Goal: Task Accomplishment & Management: Manage account settings

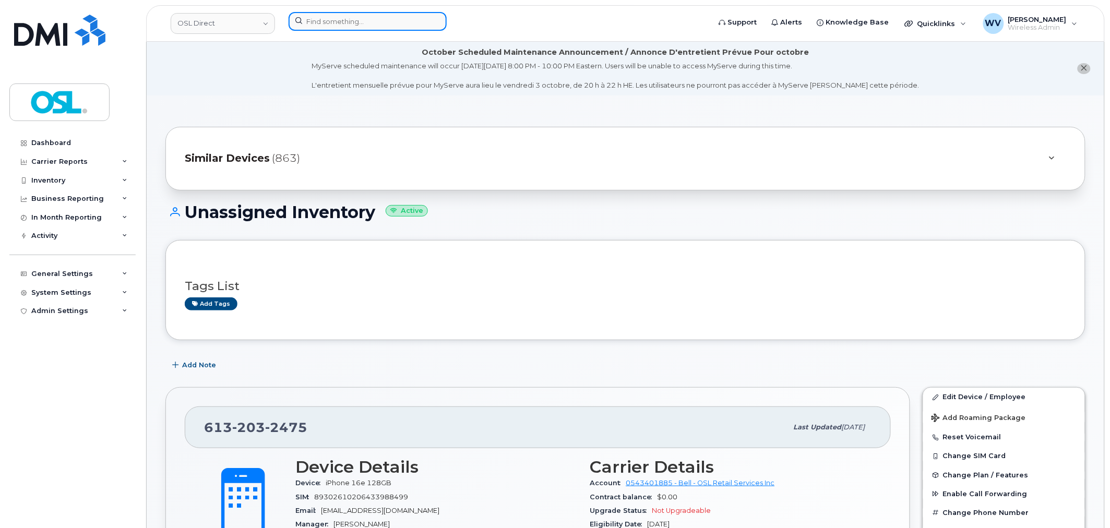
click at [376, 25] on input at bounding box center [367, 21] width 158 height 19
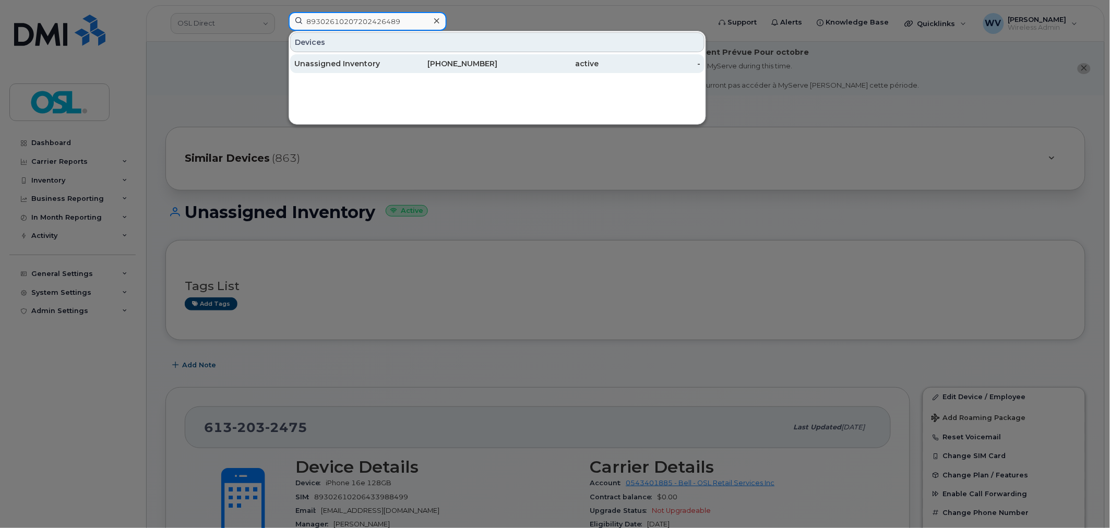
type input "89302610207202426489"
click at [405, 58] on div "416-997-0428" at bounding box center [447, 63] width 102 height 19
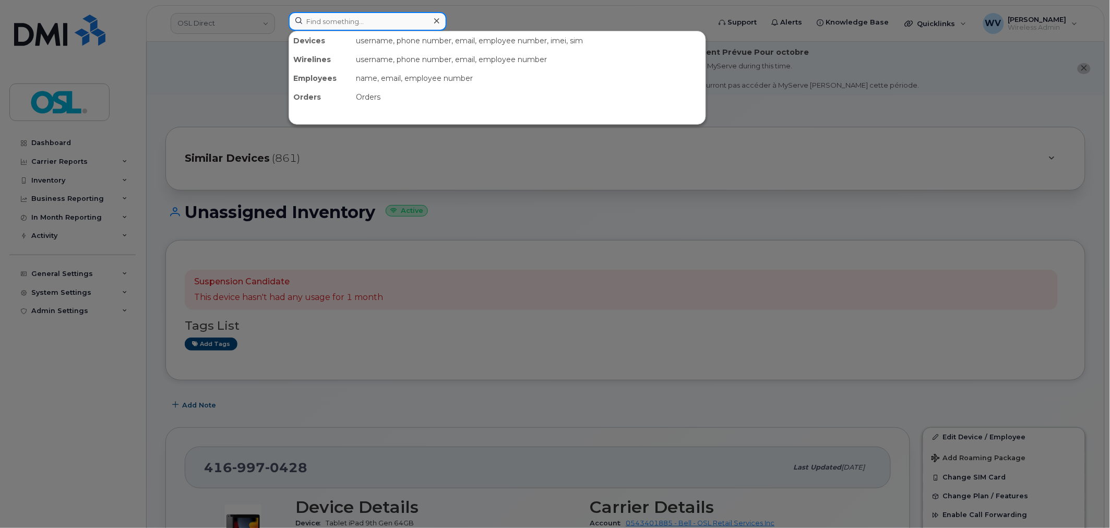
click at [394, 22] on input at bounding box center [367, 21] width 158 height 19
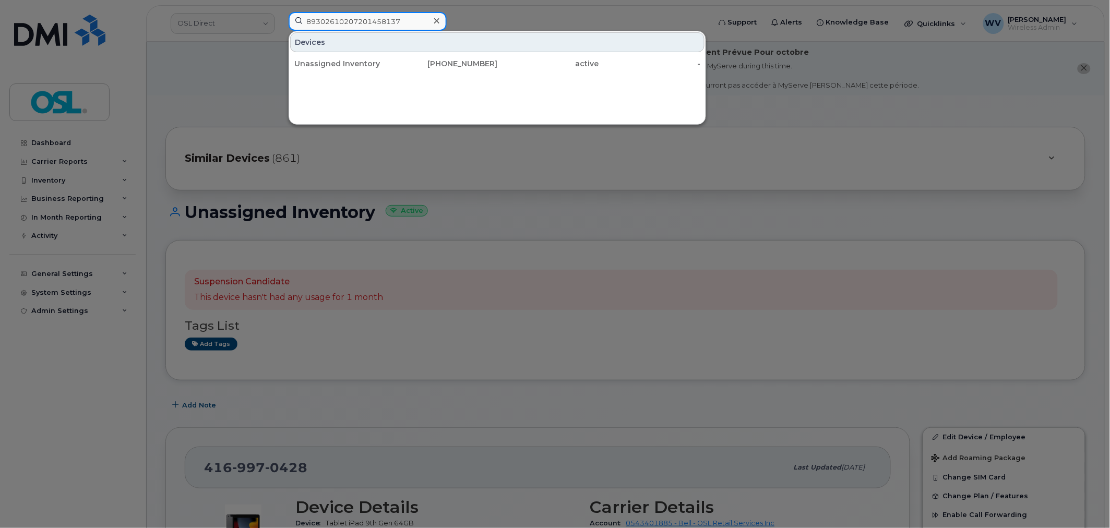
type input "89302610207201458137"
click at [418, 50] on div "Devices" at bounding box center [497, 42] width 414 height 20
click at [420, 53] on div "Devices Unassigned Inventory 506-380-9234 active -" at bounding box center [497, 52] width 416 height 43
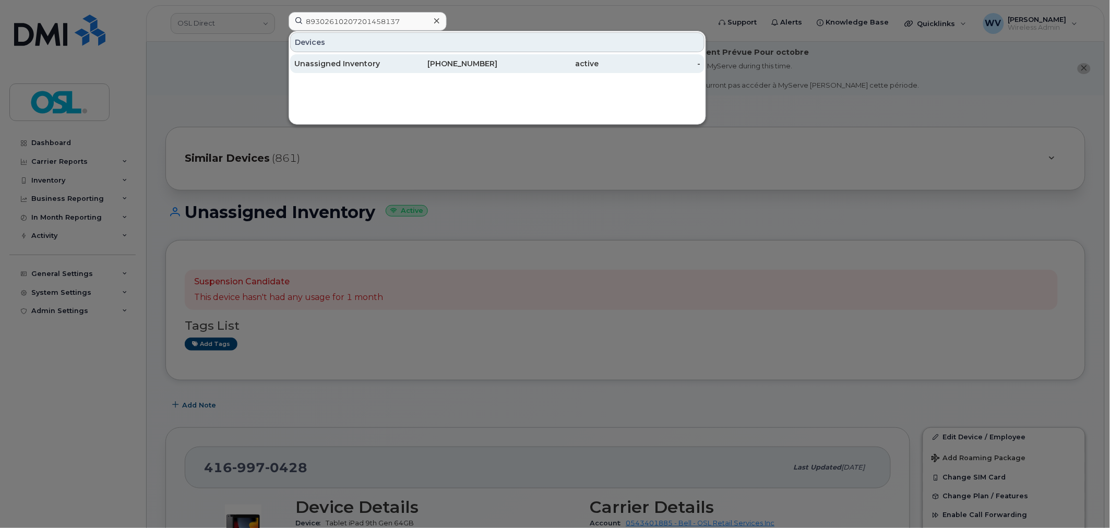
click at [423, 58] on div "506-380-9234" at bounding box center [447, 63] width 102 height 19
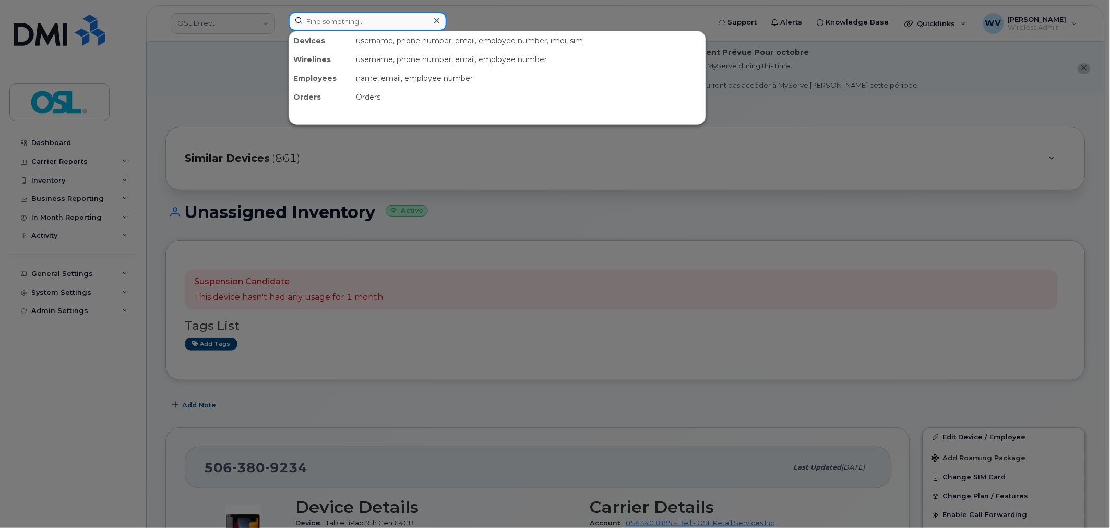
click at [369, 28] on input at bounding box center [367, 21] width 158 height 19
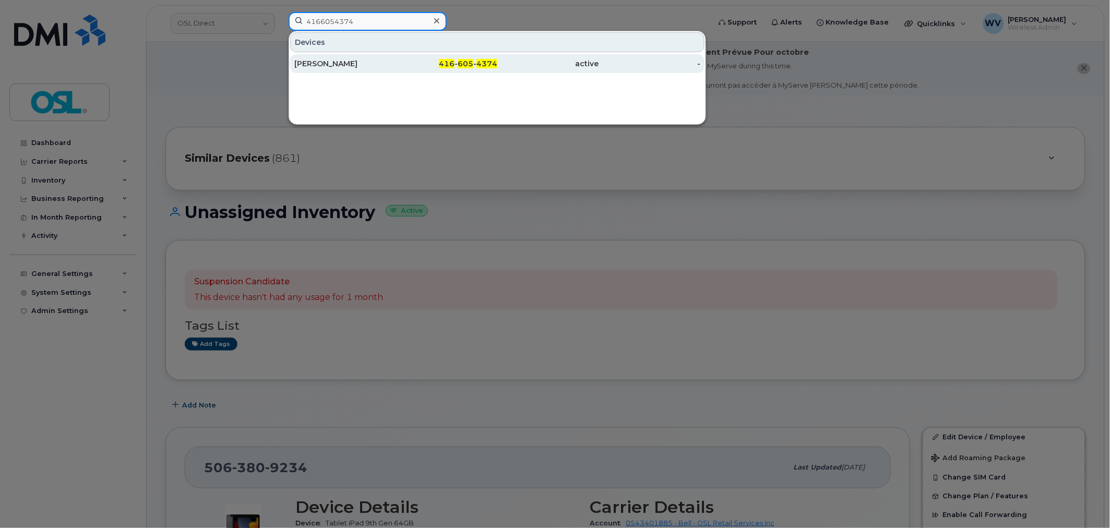
type input "4166054374"
click at [508, 54] on link "Marie Vanessa Kodjo 416 - 605 - 4374 active -" at bounding box center [497, 63] width 414 height 19
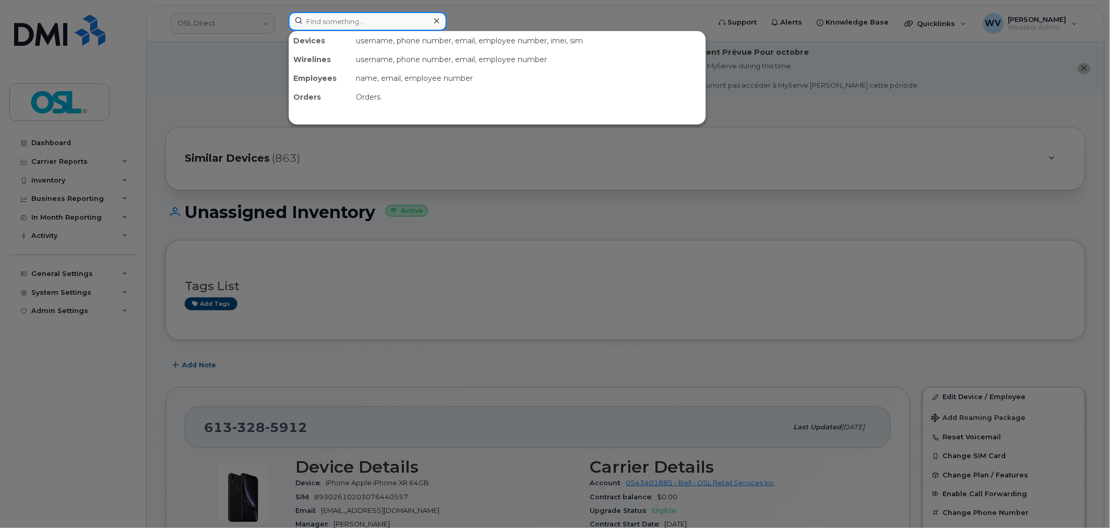
click at [369, 17] on input at bounding box center [367, 21] width 158 height 19
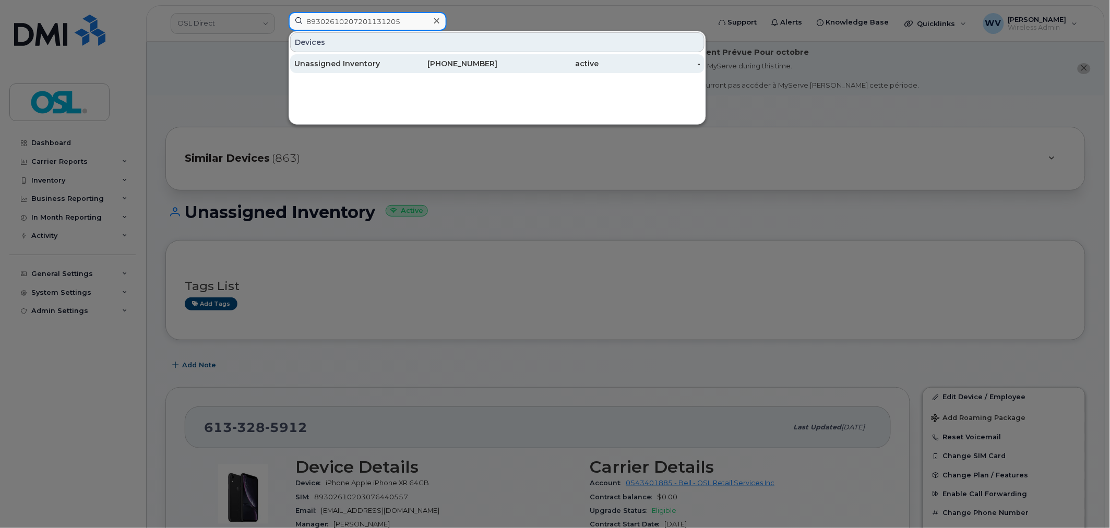
type input "89302610207201131205"
click at [447, 64] on div "705-351-4260" at bounding box center [447, 63] width 102 height 10
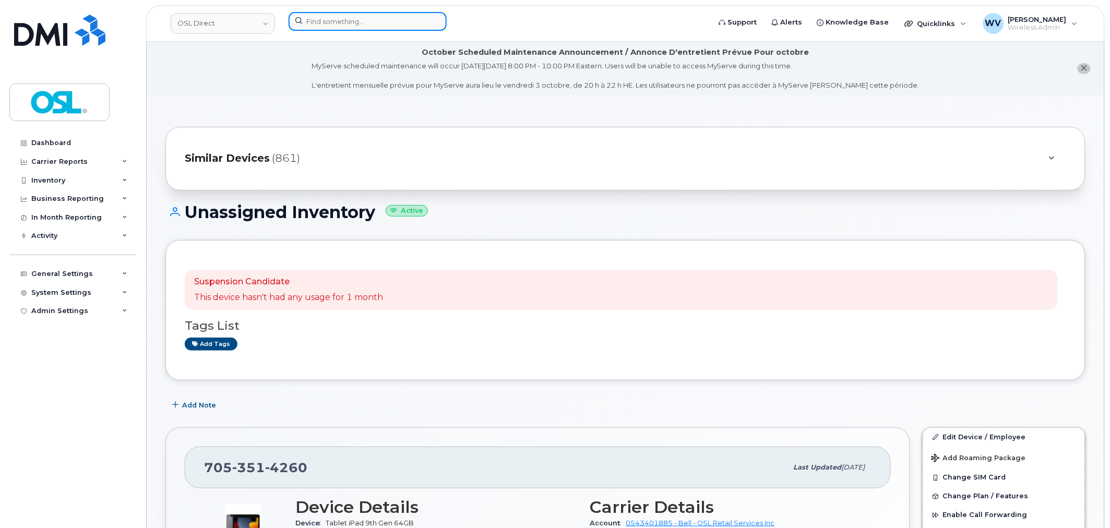
click at [400, 27] on input at bounding box center [367, 21] width 158 height 19
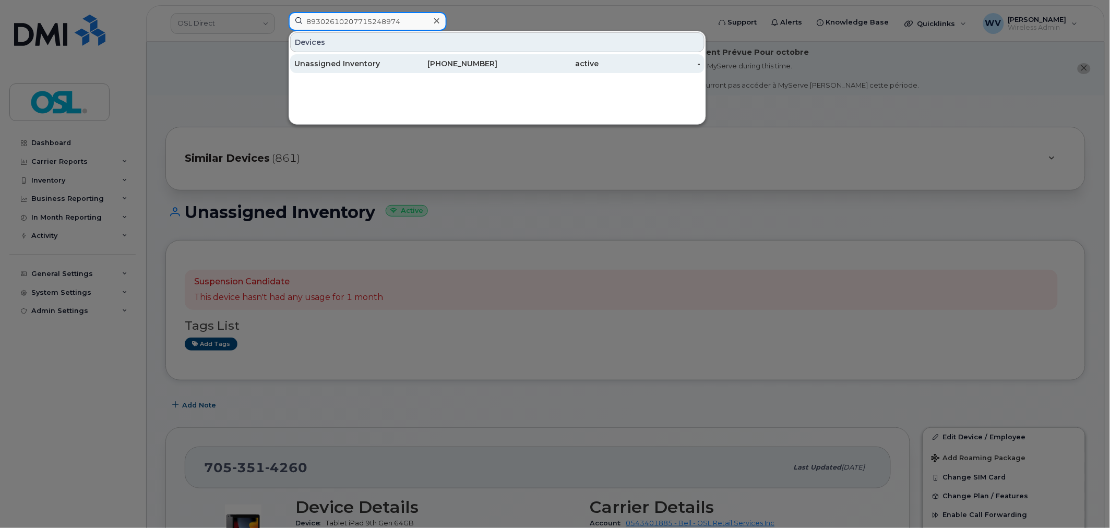
type input "89302610207715248974"
click at [406, 55] on div "416-458-2524" at bounding box center [447, 63] width 102 height 19
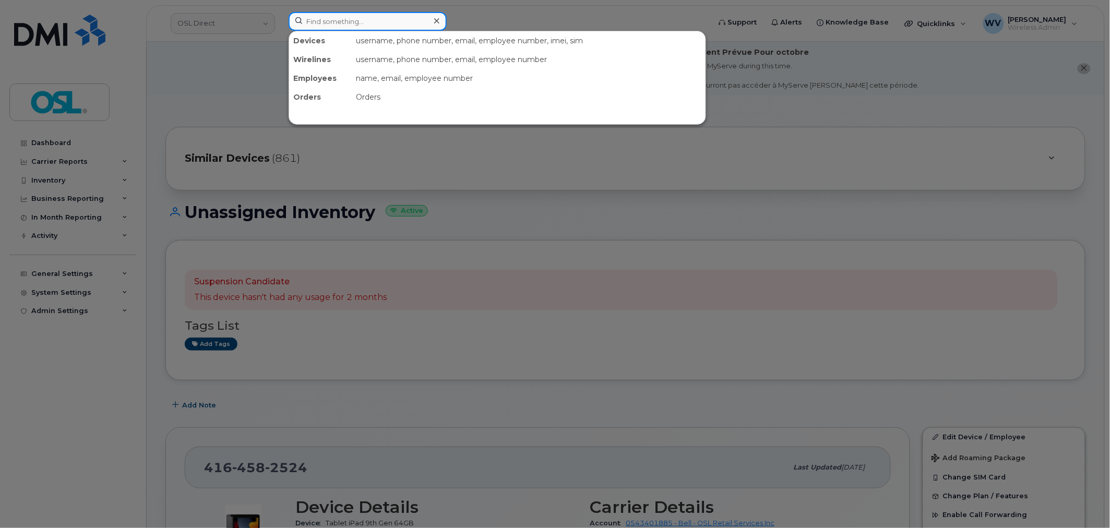
click at [388, 22] on input at bounding box center [367, 21] width 158 height 19
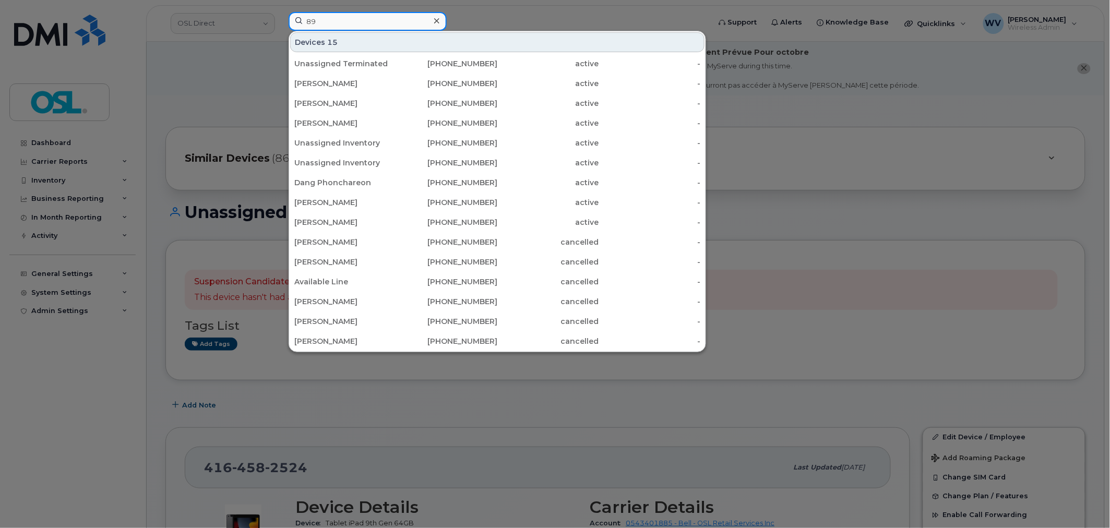
type input "8"
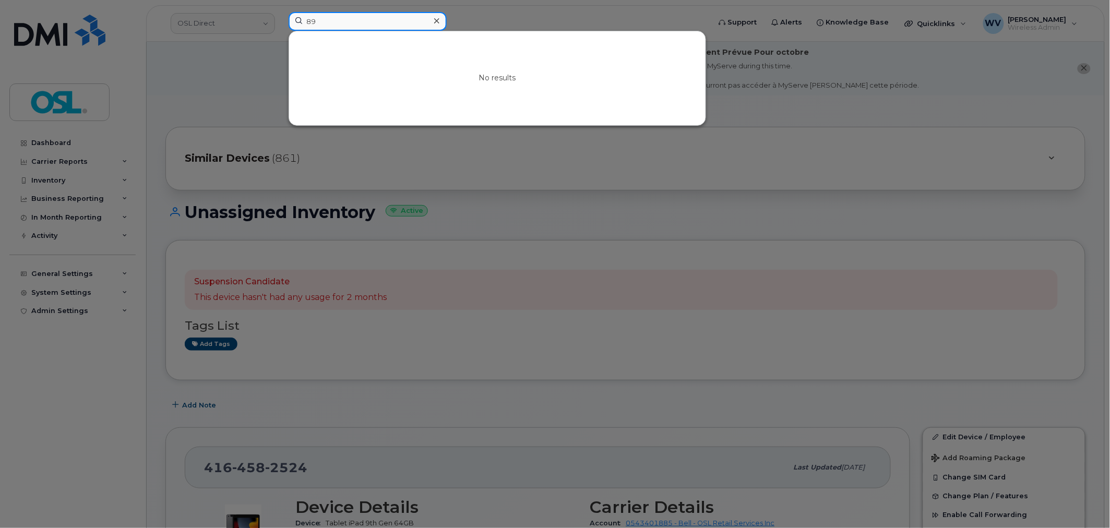
type input "8"
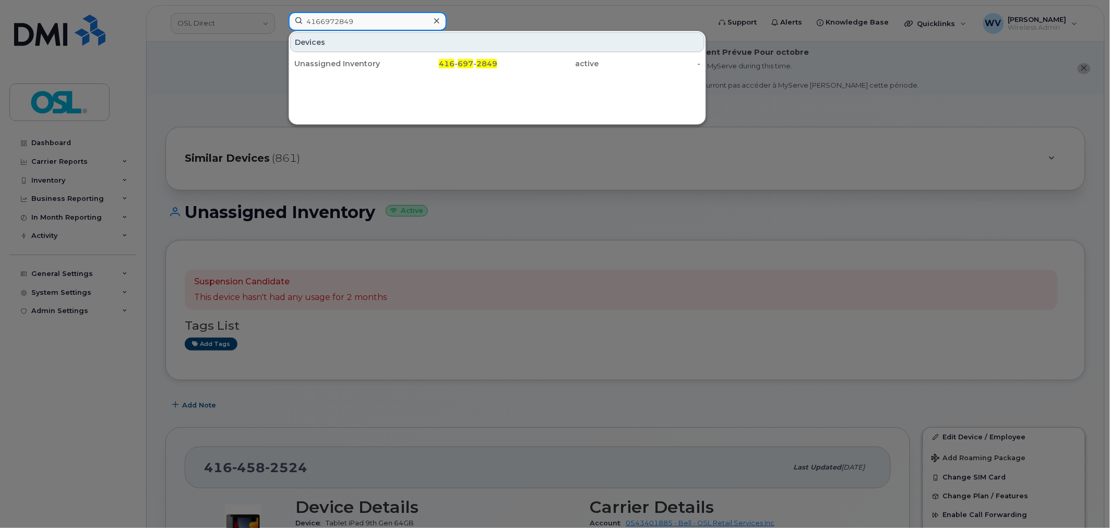
click at [411, 27] on input "4166972849" at bounding box center [367, 21] width 158 height 19
paste input "6475294337"
type input "6475294337"
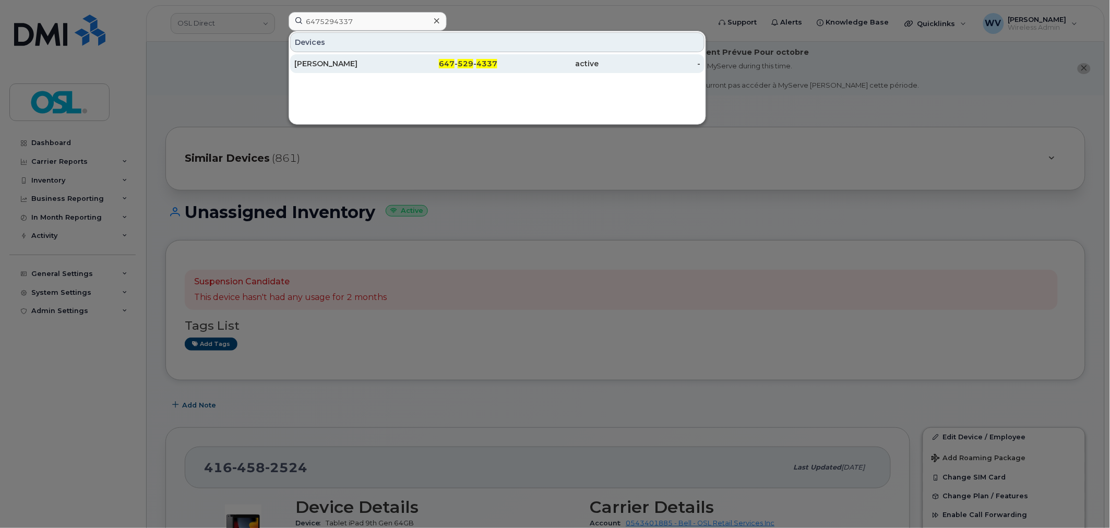
click at [405, 61] on div "647 - 529 - 4337" at bounding box center [447, 63] width 102 height 10
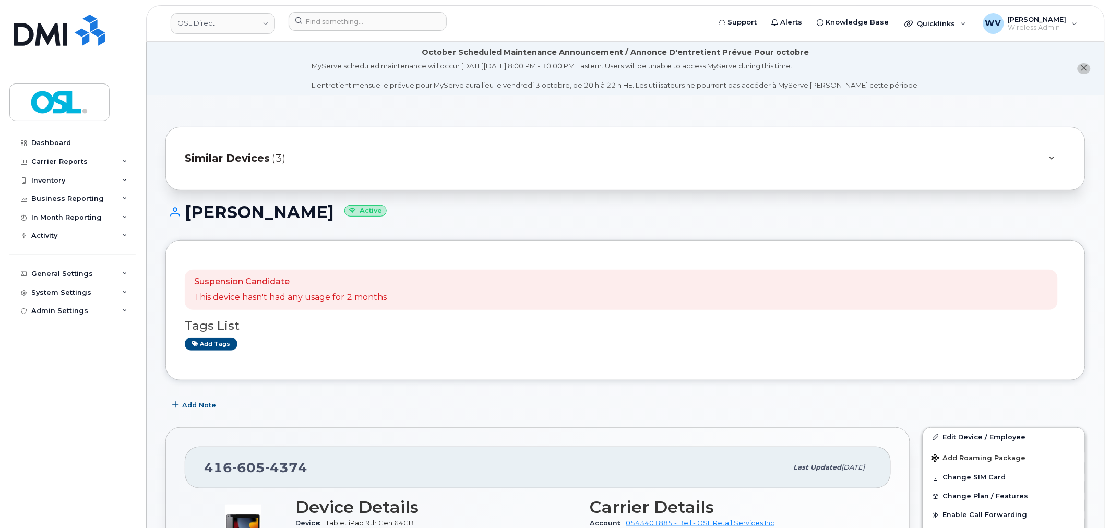
click at [329, 211] on h1 "Marie Vanessa Kodjo Active" at bounding box center [625, 212] width 920 height 18
click at [232, 211] on h1 "Marie Vanessa Kodjo Active" at bounding box center [625, 212] width 920 height 18
click at [222, 212] on h1 "Marie Vanessa Kodjo Active" at bounding box center [625, 212] width 920 height 18
copy h1 "Marie Vanessa Kodjo"
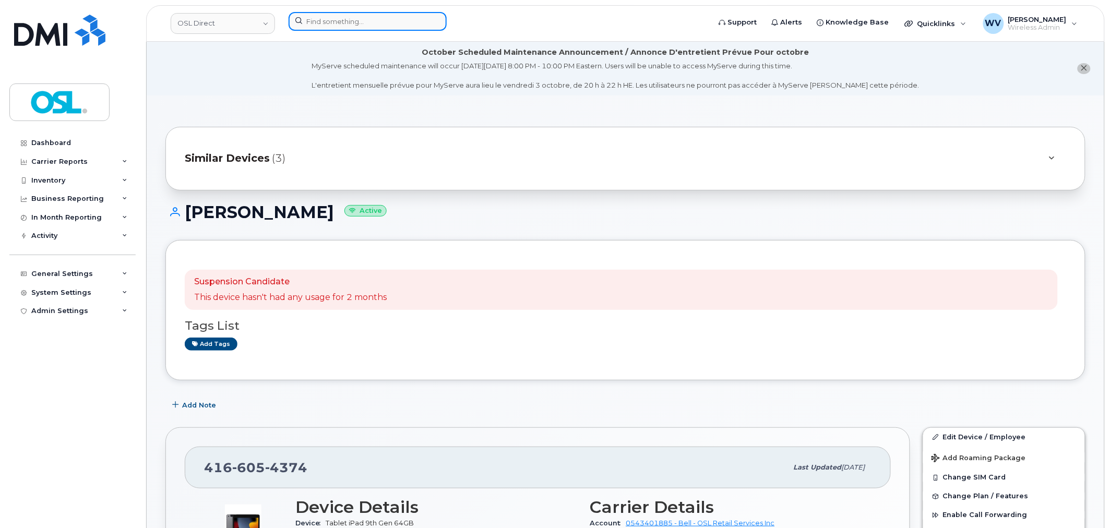
click at [363, 22] on input at bounding box center [367, 21] width 158 height 19
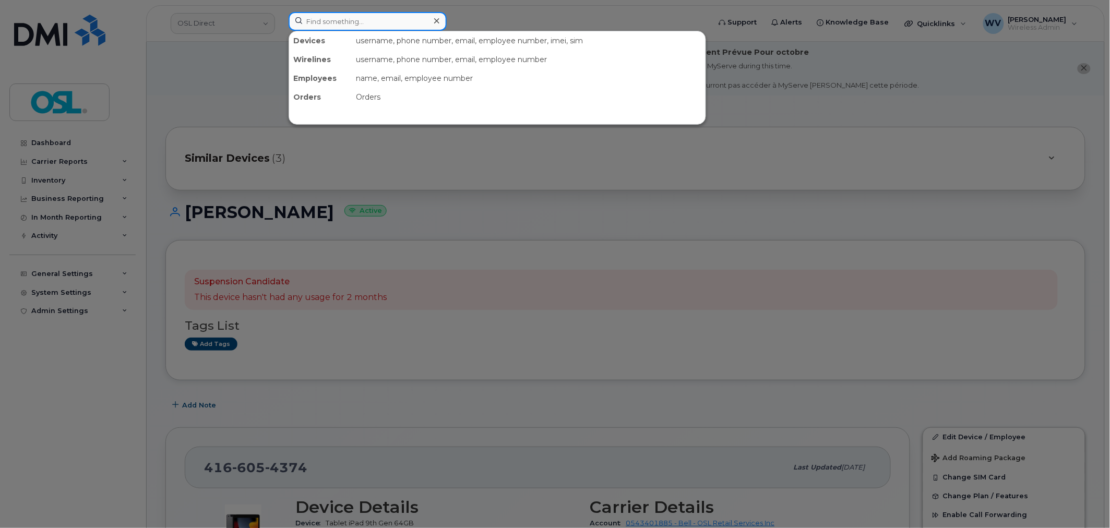
paste input "Essouan Etchuale Marie Vanessa Kodjo"
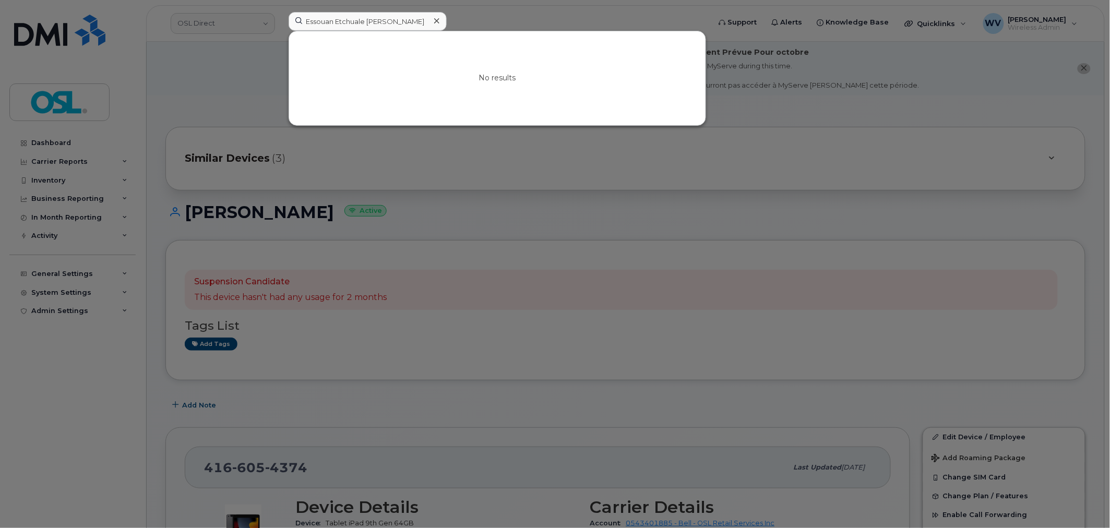
drag, startPoint x: 270, startPoint y: 215, endPoint x: 290, endPoint y: 216, distance: 19.8
click at [270, 215] on div at bounding box center [555, 264] width 1110 height 528
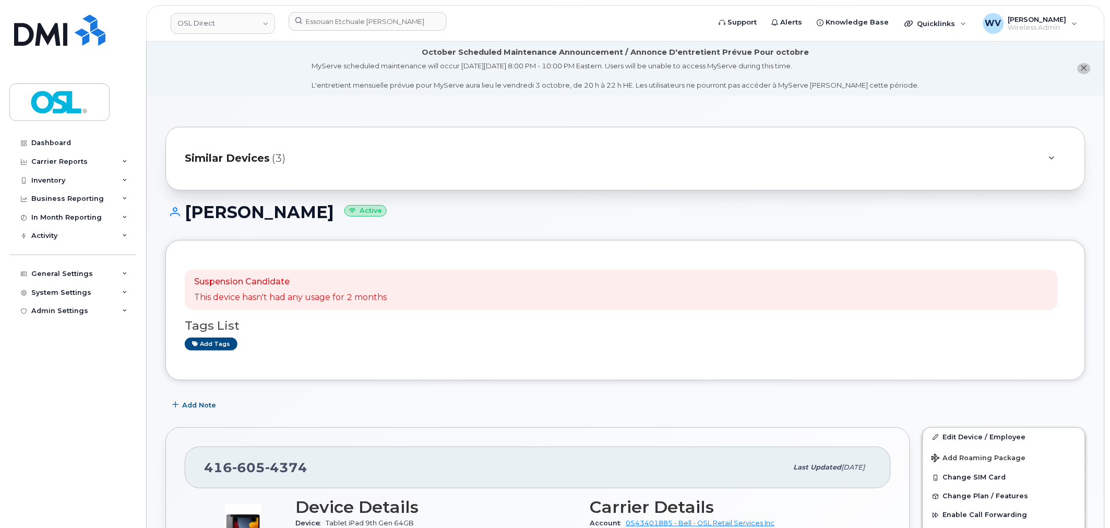
click at [353, 207] on h1 "Marie Vanessa Kodjo Active" at bounding box center [625, 212] width 920 height 18
click at [207, 217] on h1 "Marie Vanessa Kodjo Active" at bounding box center [625, 212] width 920 height 18
copy h1 "Marie Vanessa Kodjo"
click at [342, 22] on input "Essouan Etchuale Marie Vanessa Kodjo" at bounding box center [367, 21] width 158 height 19
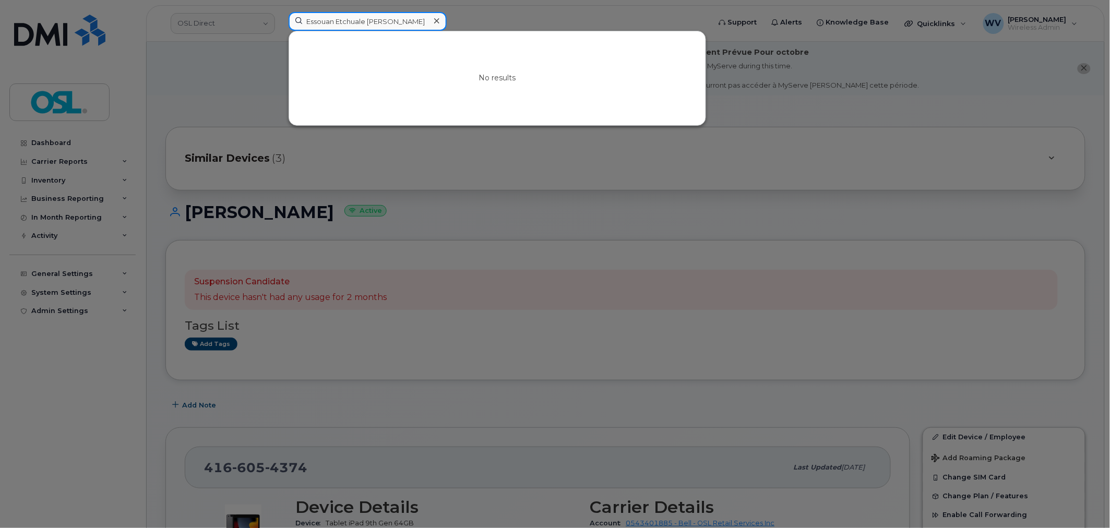
click at [342, 22] on input "Essouan Etchuale Marie Vanessa Kodjo" at bounding box center [367, 21] width 158 height 19
paste input
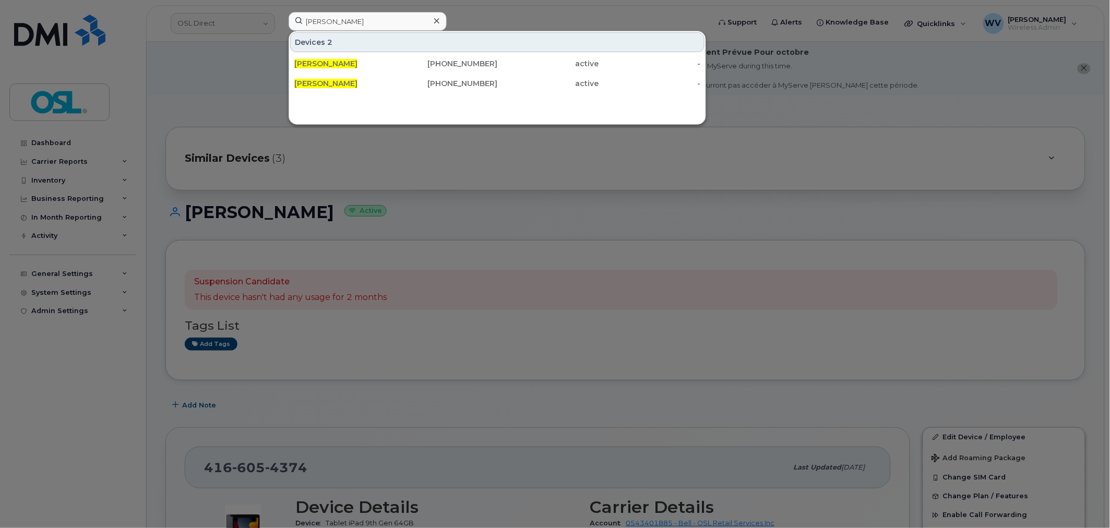
click at [410, 9] on div at bounding box center [555, 264] width 1110 height 528
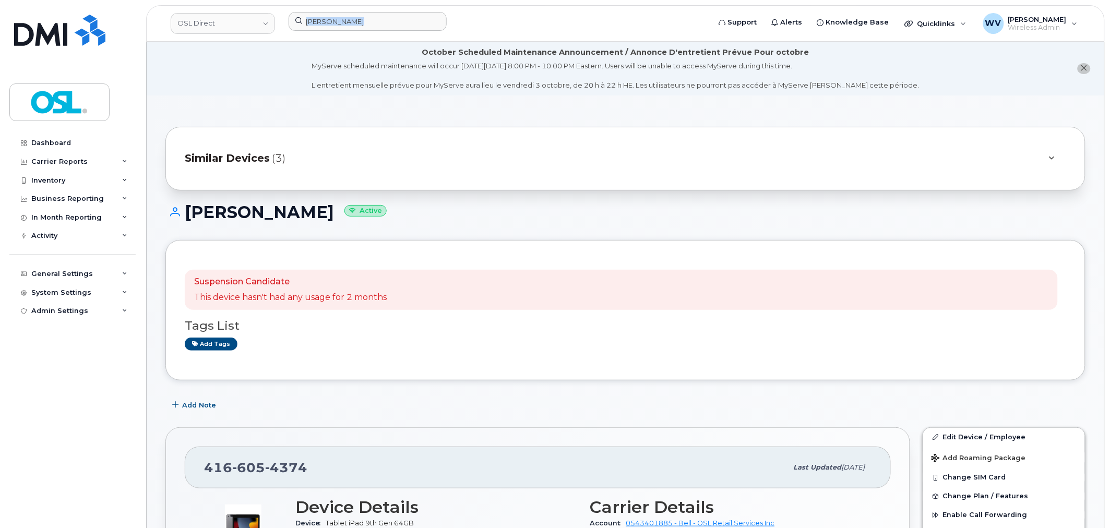
click at [410, 9] on header "OSL Direct Marie Vanessa Kodjo Support Alerts Knowledge Base Quicklinks Suspend…" at bounding box center [625, 23] width 958 height 37
click at [392, 25] on input "Marie Vanessa Kodjo" at bounding box center [367, 21] width 158 height 19
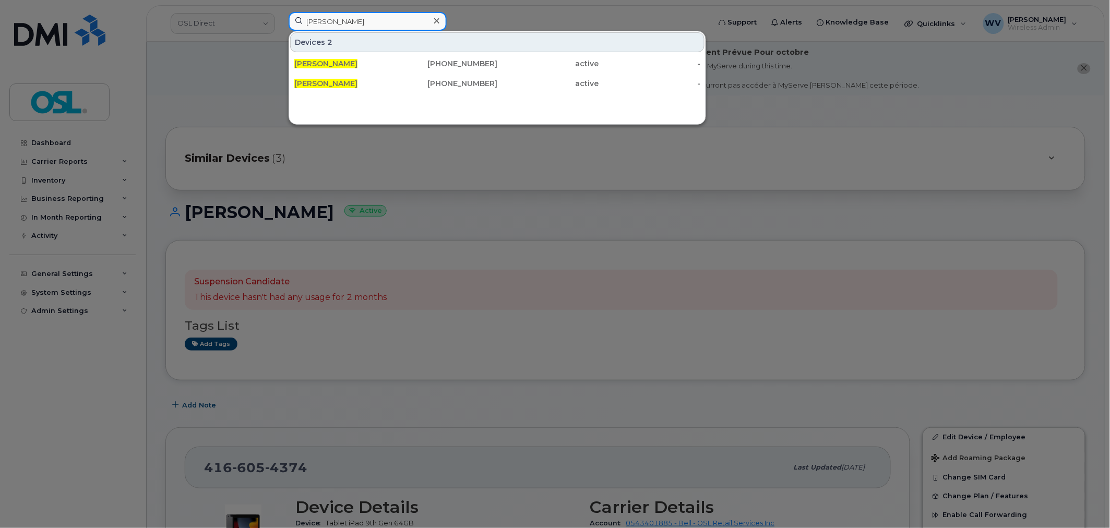
click at [392, 25] on input "Marie Vanessa Kodjo" at bounding box center [367, 21] width 158 height 19
paste input "6475294337"
paste input
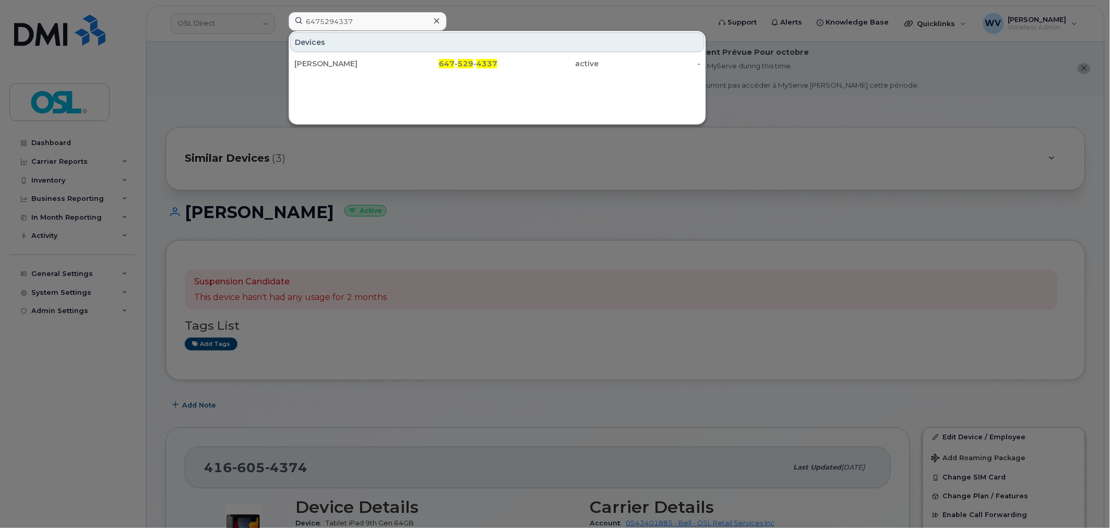
click at [344, 245] on div at bounding box center [555, 264] width 1110 height 528
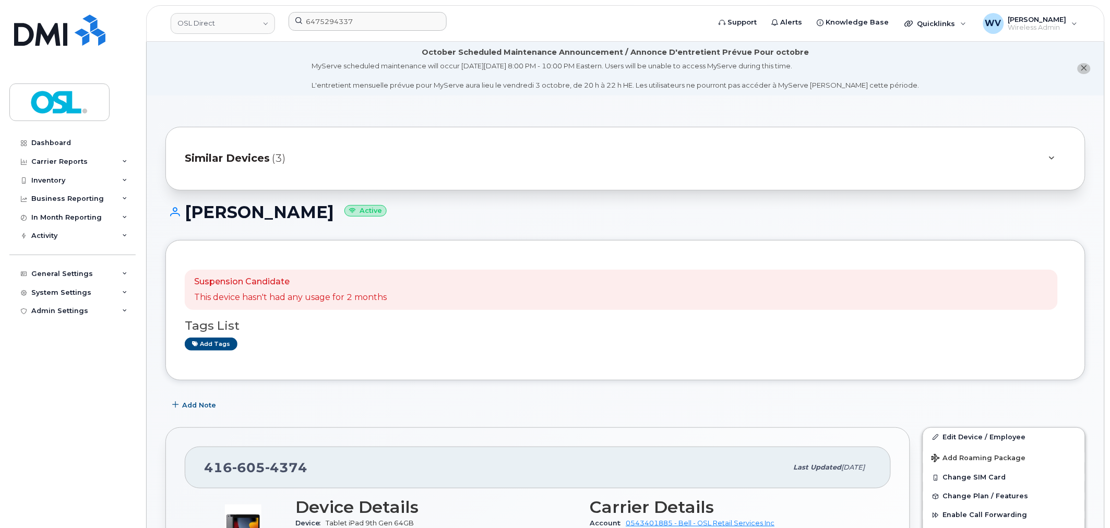
click at [353, 213] on h1 "Marie Vanessa Kodjo Active" at bounding box center [625, 212] width 920 height 18
click at [216, 211] on h1 "Marie Vanessa Kodjo Active" at bounding box center [625, 212] width 920 height 18
copy h1 "Marie Vanessa Kodjo"
click at [351, 23] on input "6475294337" at bounding box center [367, 21] width 158 height 19
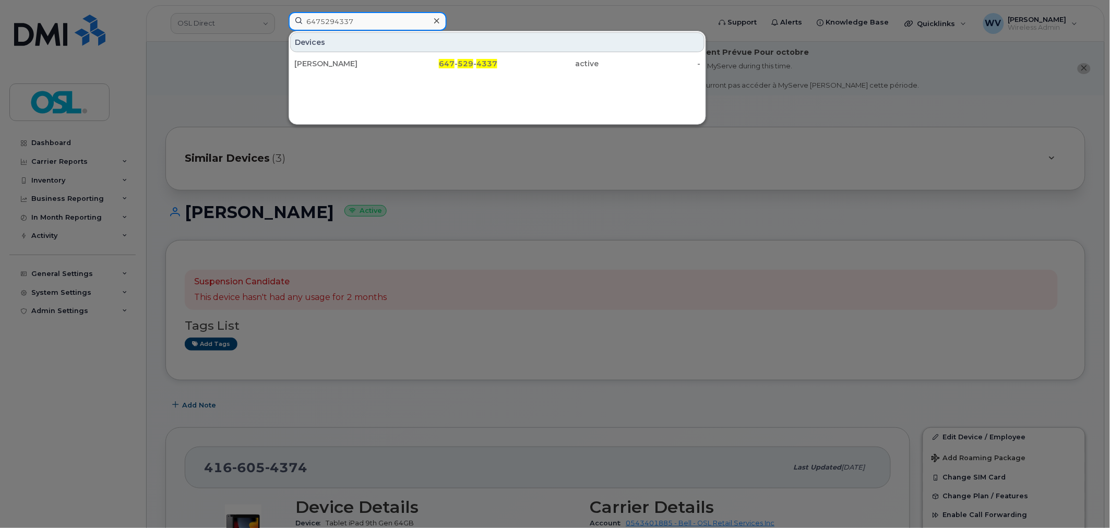
click at [351, 23] on input "6475294337" at bounding box center [367, 21] width 158 height 19
paste input "Marie Vanessa Kodjo"
click at [405, 27] on input "Marie Vanessa Kodjo" at bounding box center [367, 21] width 158 height 19
paste input "Marie-Vanessa"
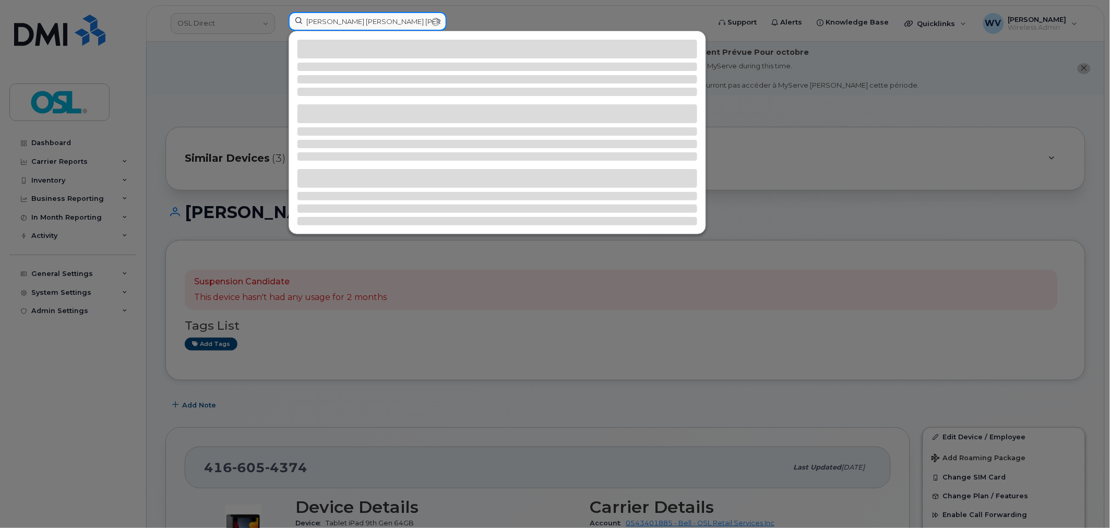
paste input
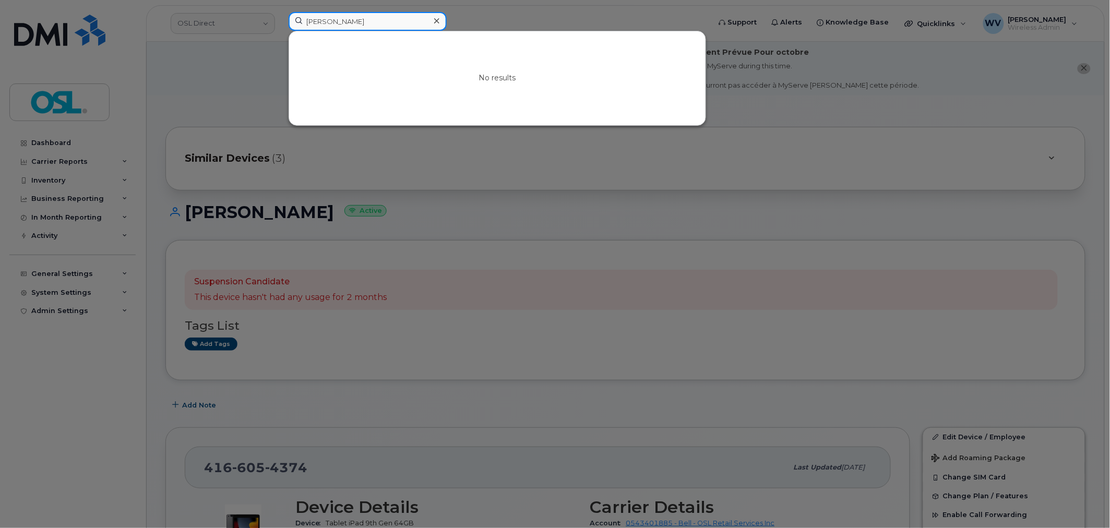
paste input
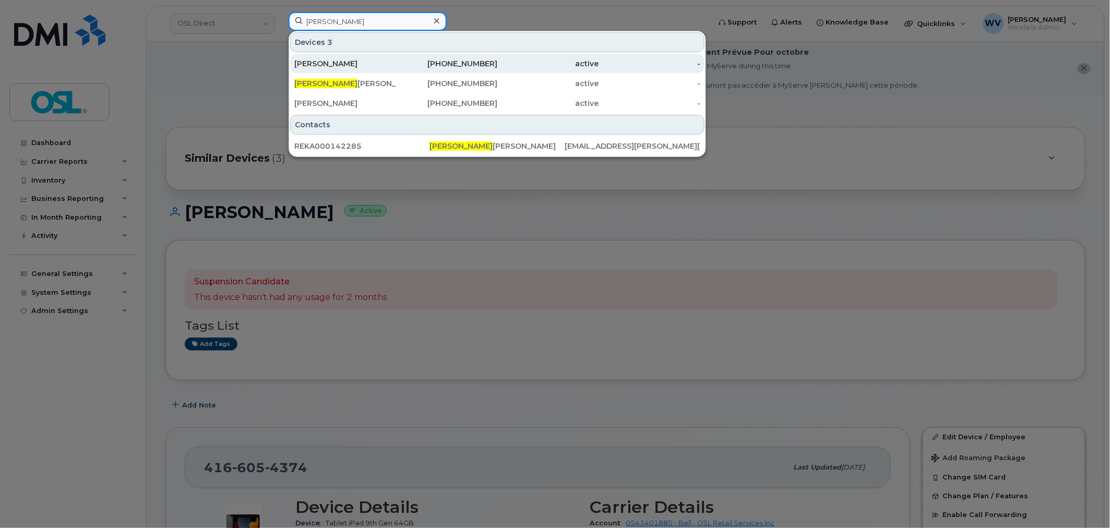
type input "Marie-Vanessa"
click at [430, 63] on div "416-605-4374" at bounding box center [447, 63] width 102 height 10
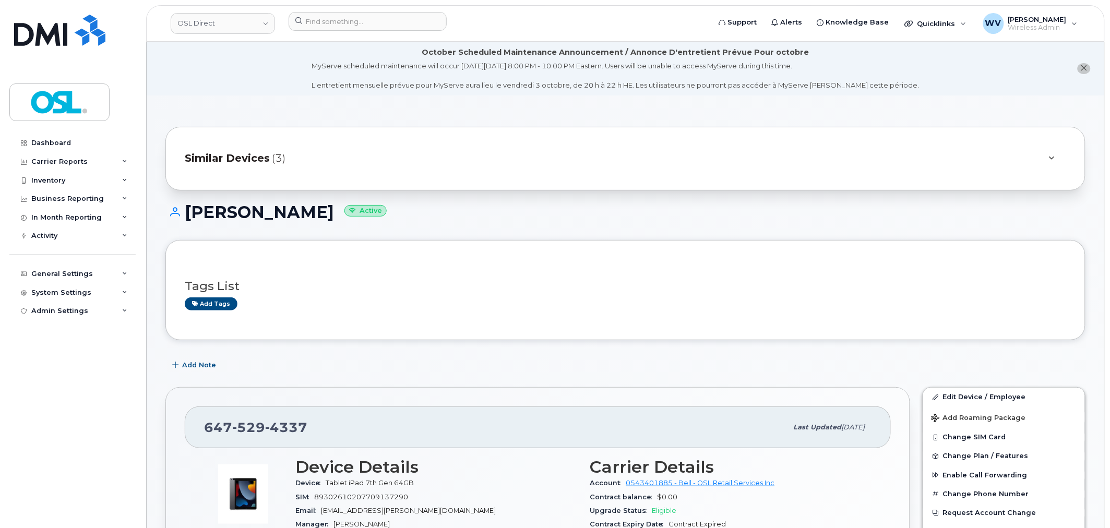
click at [335, 206] on h1 "[PERSON_NAME] Active" at bounding box center [625, 212] width 920 height 18
click at [335, 206] on h1 "Marie-Vanessa Kodjo Active" at bounding box center [625, 212] width 920 height 18
click at [212, 215] on h1 "Marie-Vanessa Kodjo Active" at bounding box center [625, 212] width 920 height 18
copy h1 "[PERSON_NAME]"
click at [359, 275] on div "Tags List Add tags" at bounding box center [625, 290] width 881 height 40
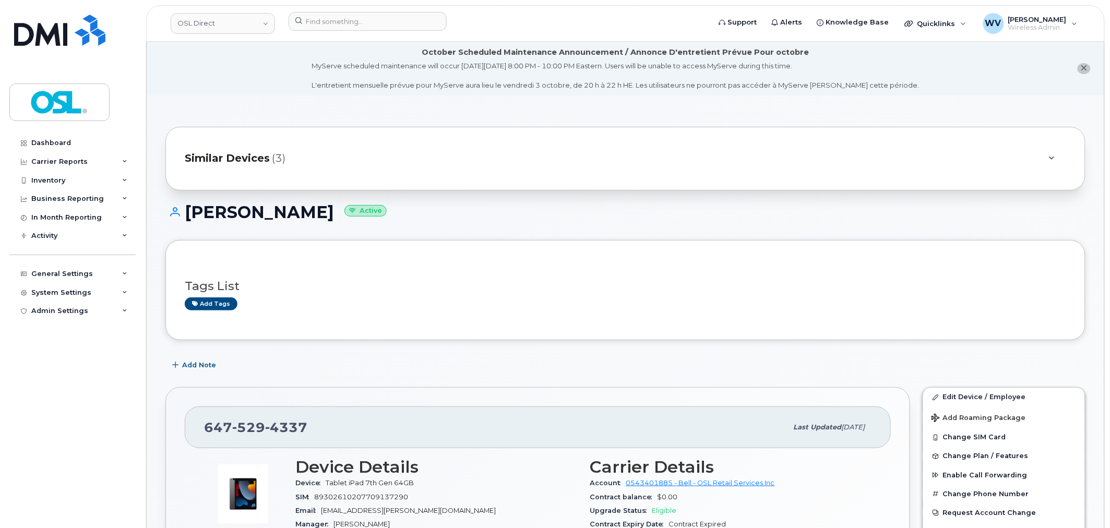
click at [294, 213] on h1 "Marie-Vanessa Kodjo Active" at bounding box center [625, 212] width 920 height 18
click at [200, 215] on h1 "Marie-Vanessa Kodjo Active" at bounding box center [625, 212] width 920 height 18
copy h1 "[PERSON_NAME]"
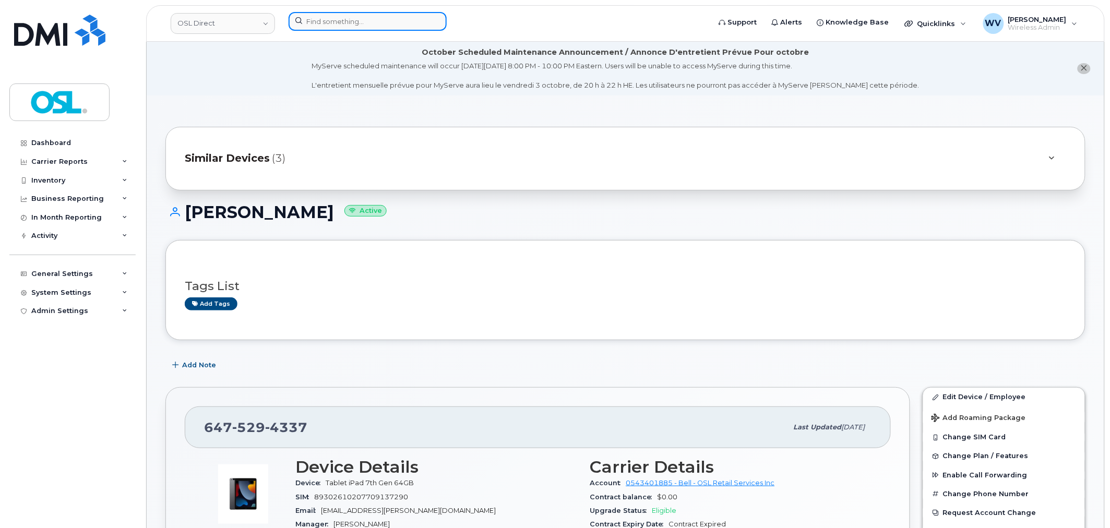
click at [361, 22] on input at bounding box center [367, 21] width 158 height 19
paste input "[PERSON_NAME]"
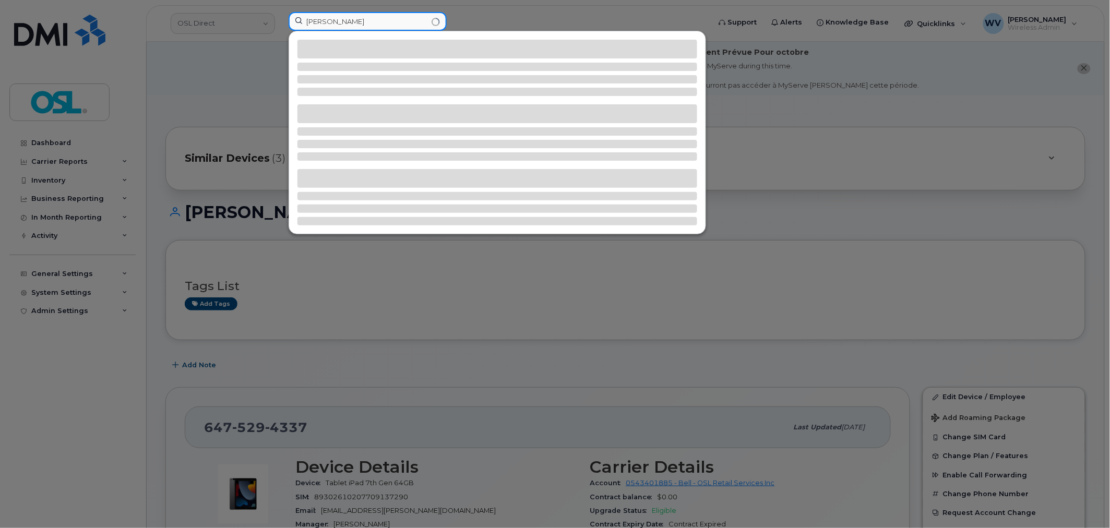
type input "[PERSON_NAME]"
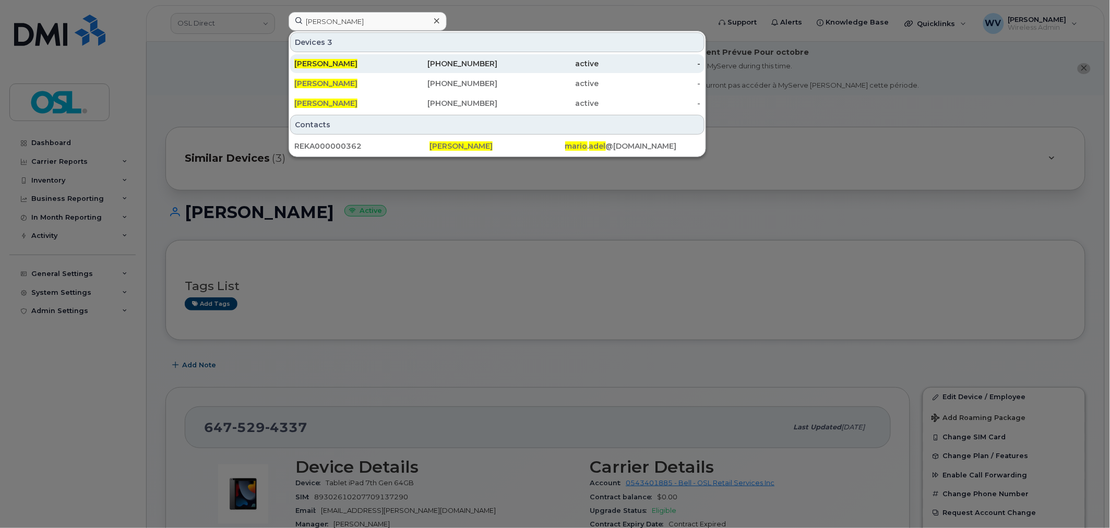
click at [490, 67] on div "[PHONE_NUMBER]" at bounding box center [447, 63] width 102 height 10
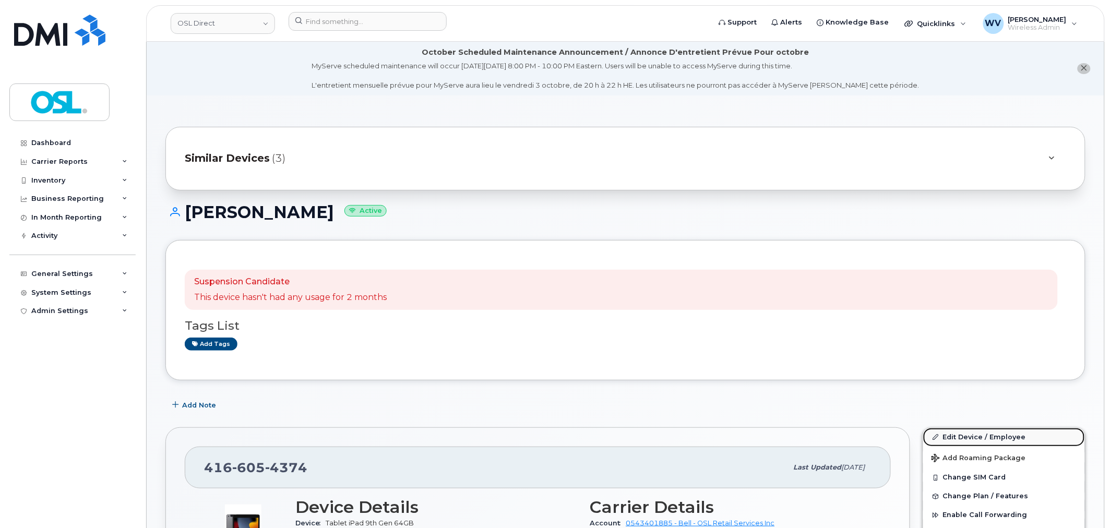
click at [1015, 443] on link "Edit Device / Employee" at bounding box center [1004, 437] width 162 height 19
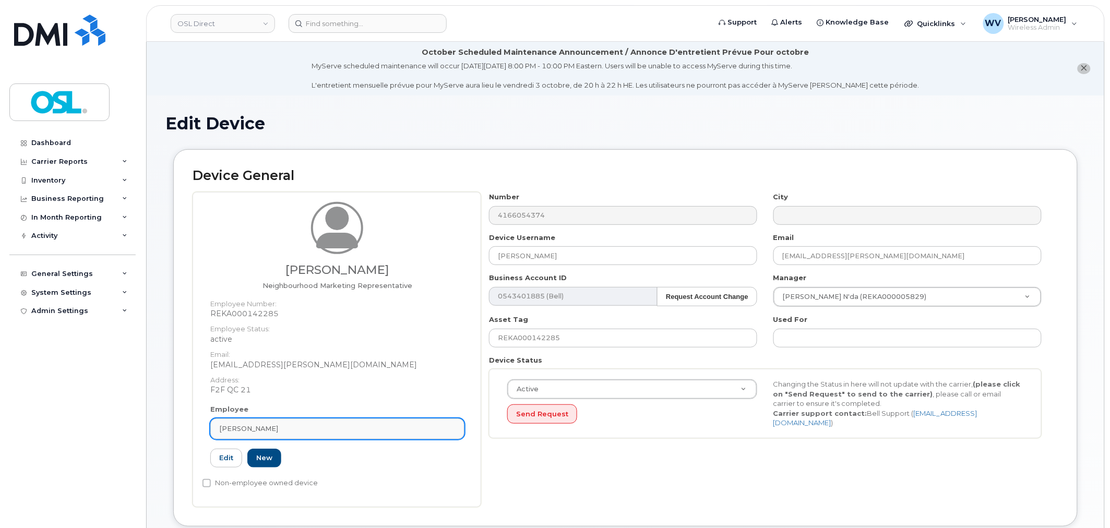
click at [334, 428] on div "[PERSON_NAME]" at bounding box center [337, 429] width 236 height 10
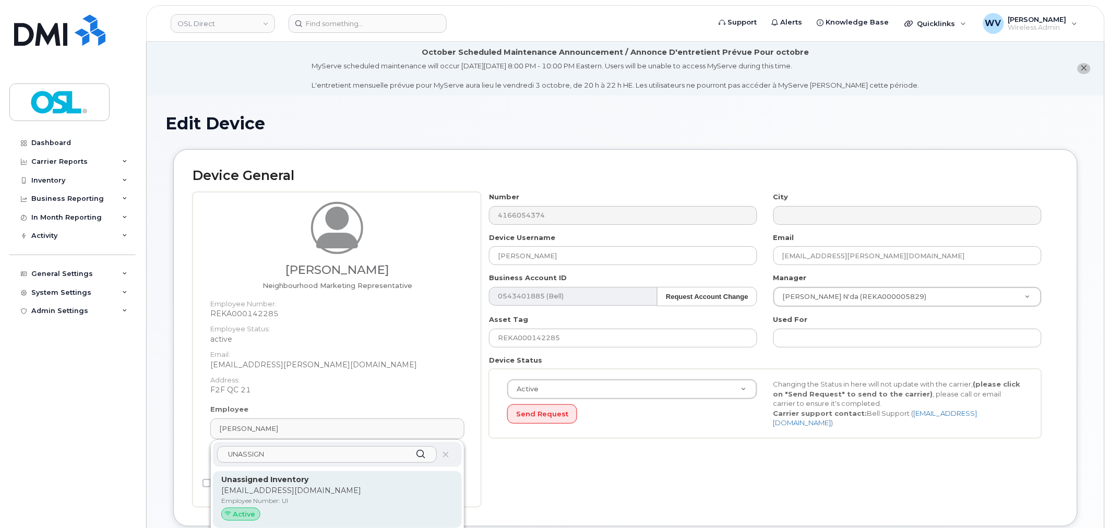
type input "UNASSIGN"
click at [363, 487] on p "[EMAIL_ADDRESS][DOMAIN_NAME]" at bounding box center [337, 490] width 232 height 11
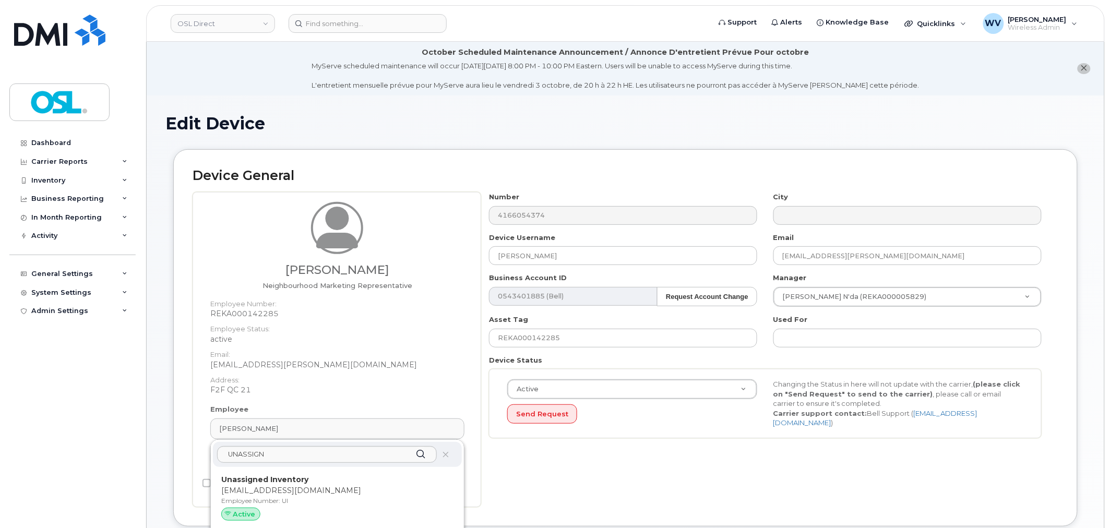
type input "UI"
type input "Unassigned Inventory"
type input "[EMAIL_ADDRESS][DOMAIN_NAME]"
type input "4724252"
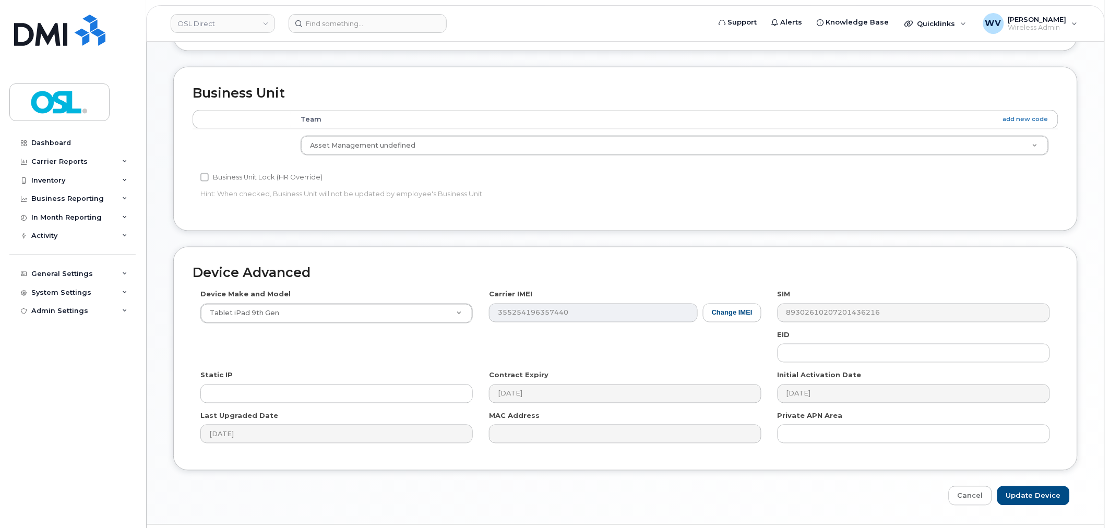
scroll to position [473, 0]
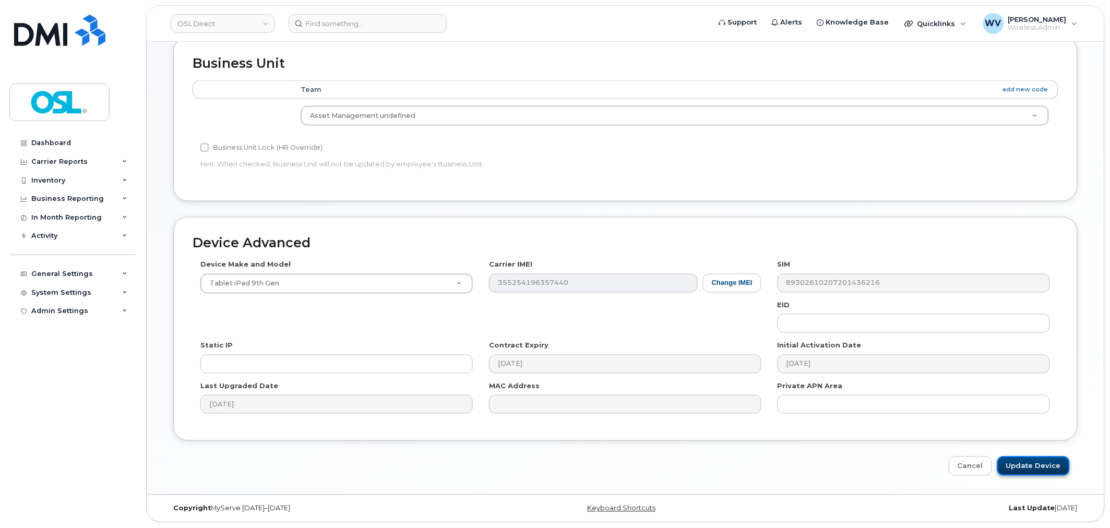
click at [1051, 470] on input "Update Device" at bounding box center [1033, 465] width 73 height 19
type input "Saving..."
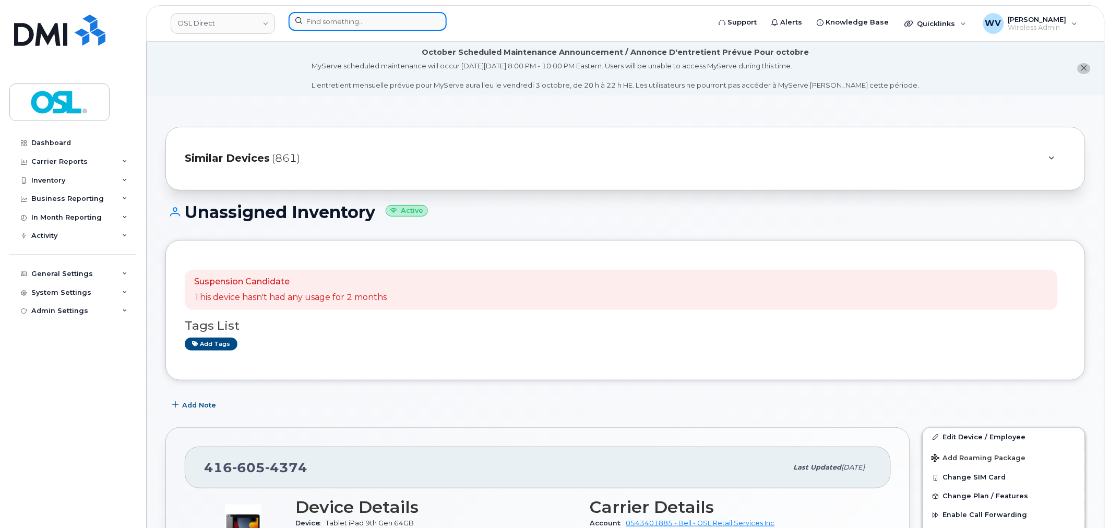
click at [403, 22] on input at bounding box center [367, 21] width 158 height 19
paste input "[PERSON_NAME]"
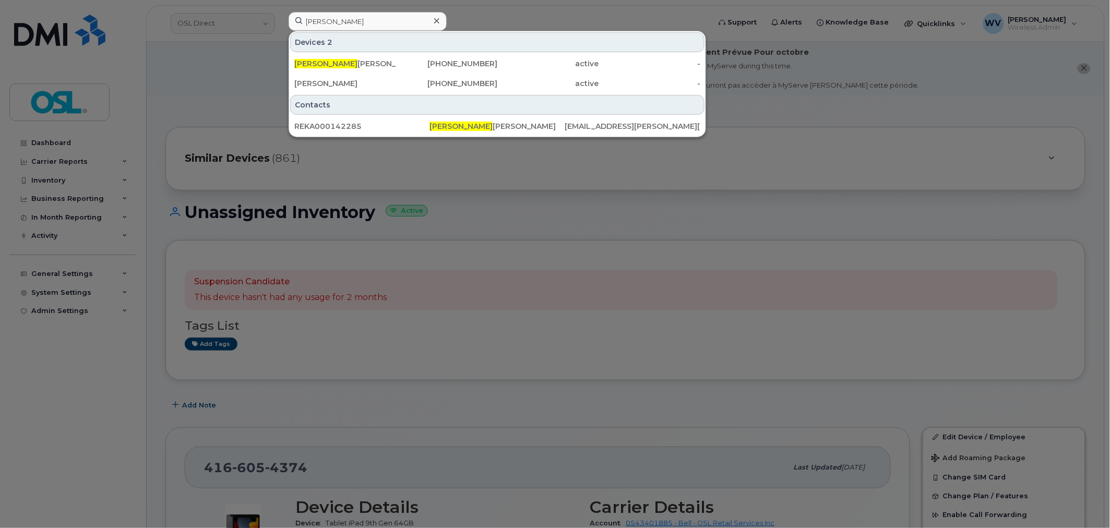
click at [346, 290] on div at bounding box center [555, 264] width 1110 height 528
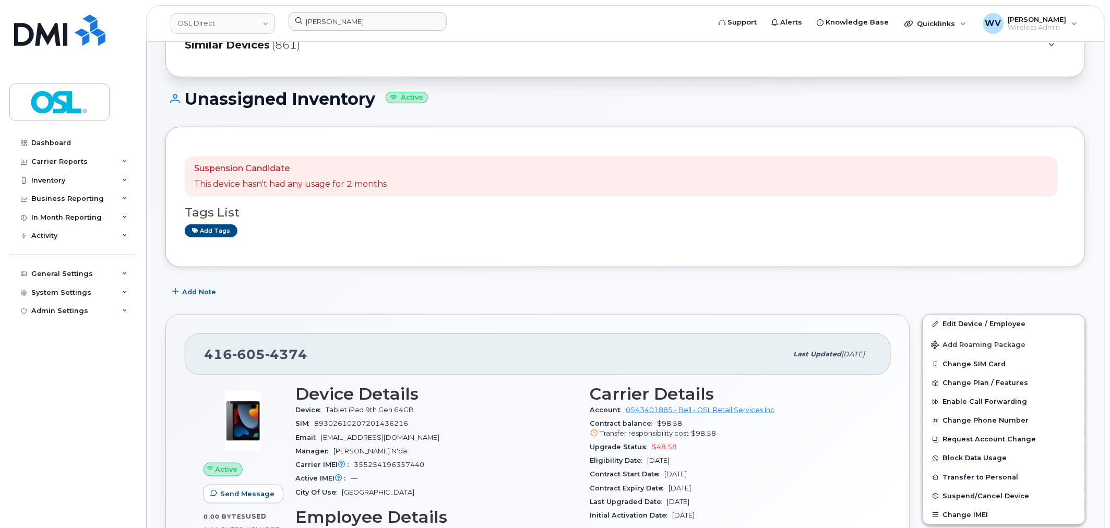
scroll to position [116, 0]
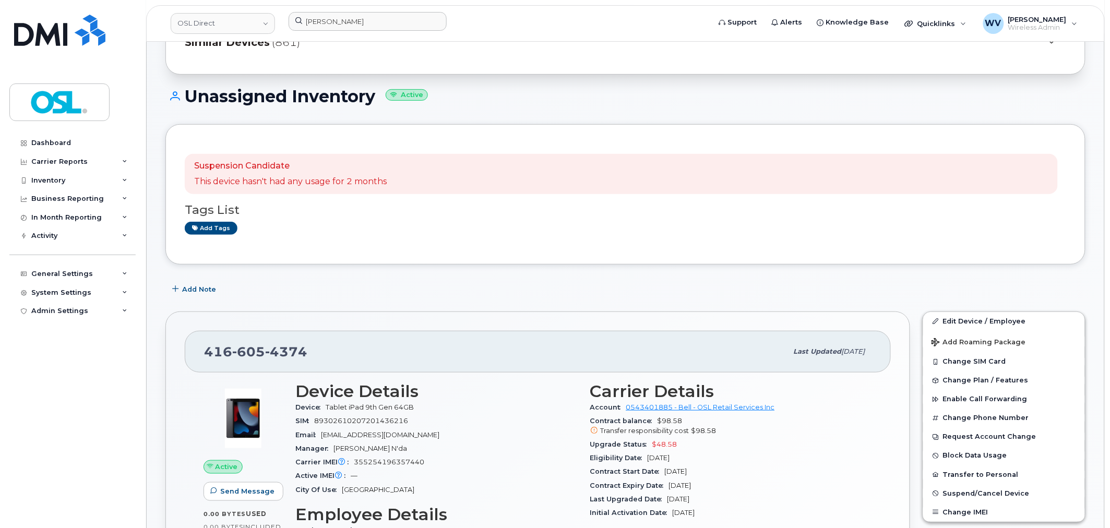
click at [273, 347] on span "4374" at bounding box center [286, 352] width 42 height 16
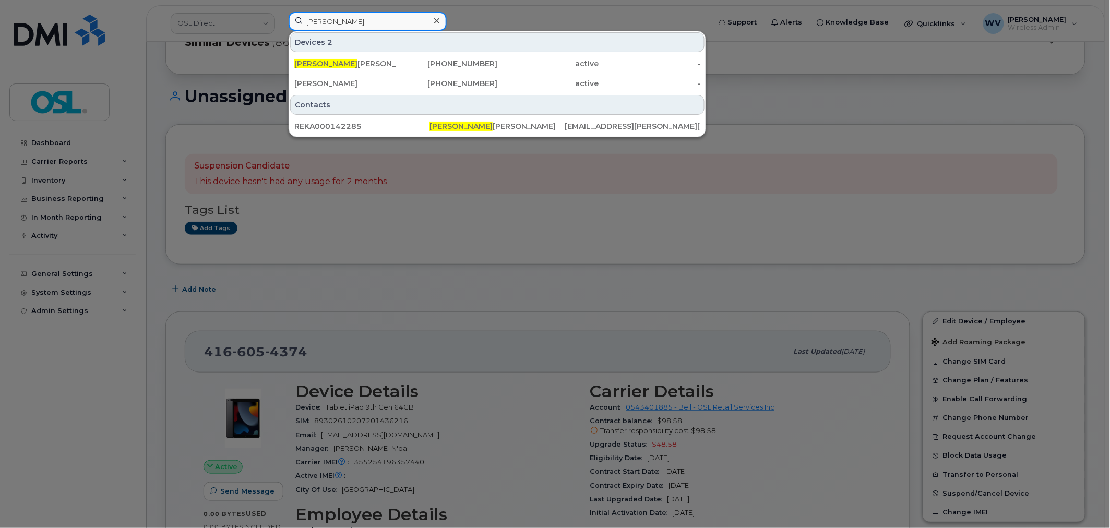
click at [348, 22] on input "[PERSON_NAME]" at bounding box center [367, 21] width 158 height 19
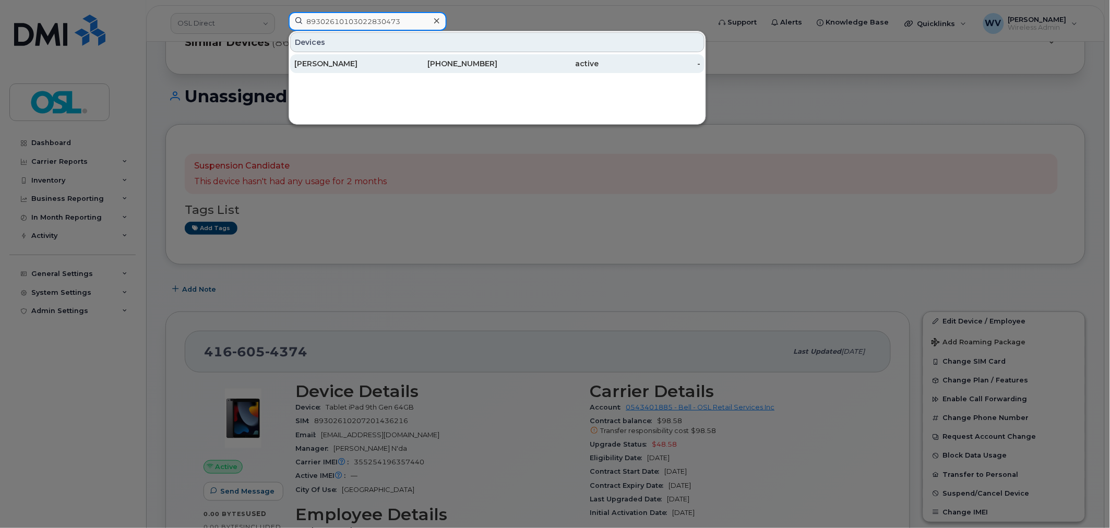
type input "89302610103022830473"
click at [430, 67] on div "416-553-6284" at bounding box center [447, 63] width 102 height 10
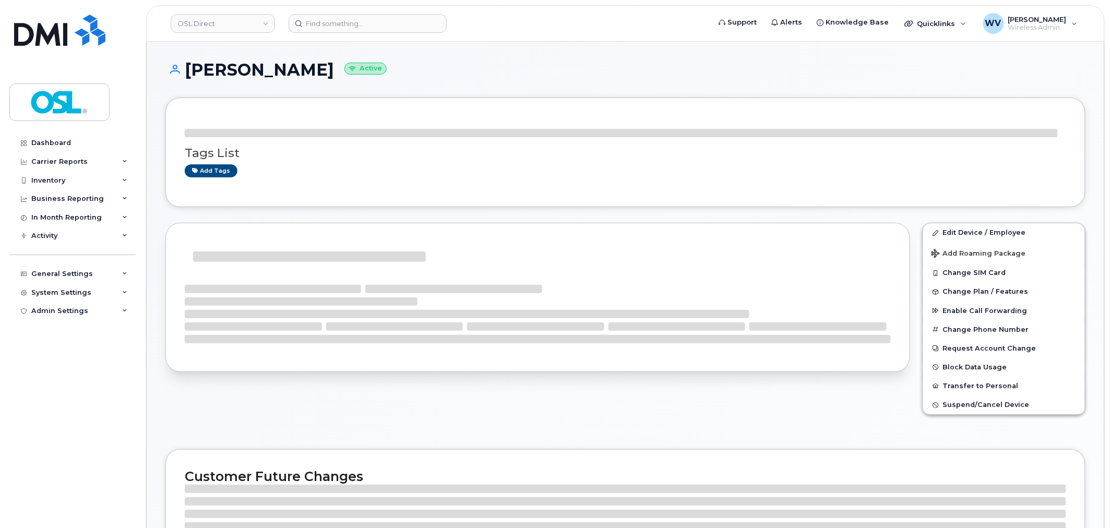
click at [252, 61] on h1 "Mario Adel Active" at bounding box center [625, 70] width 920 height 18
click at [201, 72] on h1 "Mario Adel Active" at bounding box center [625, 70] width 920 height 18
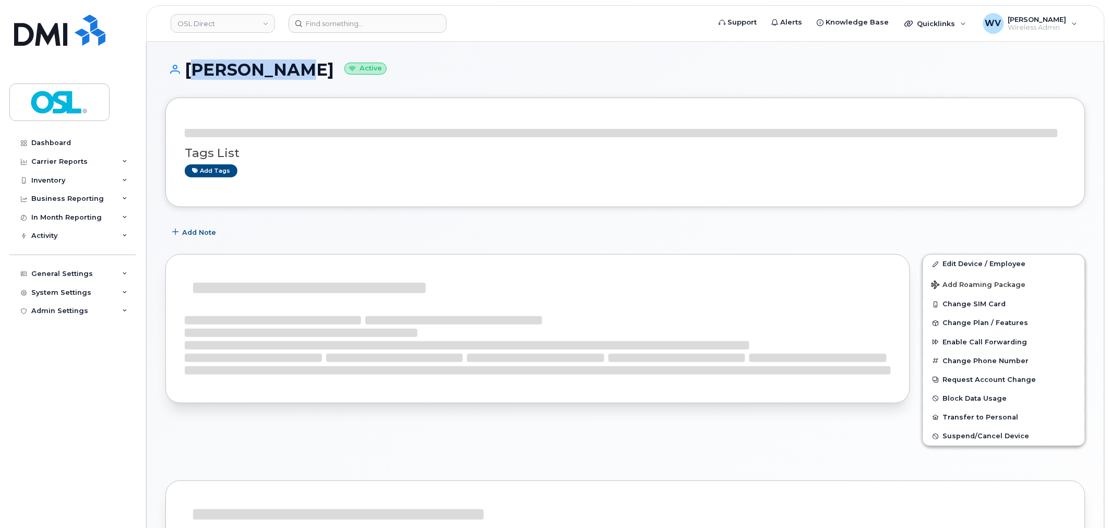
copy h1 "[PERSON_NAME]"
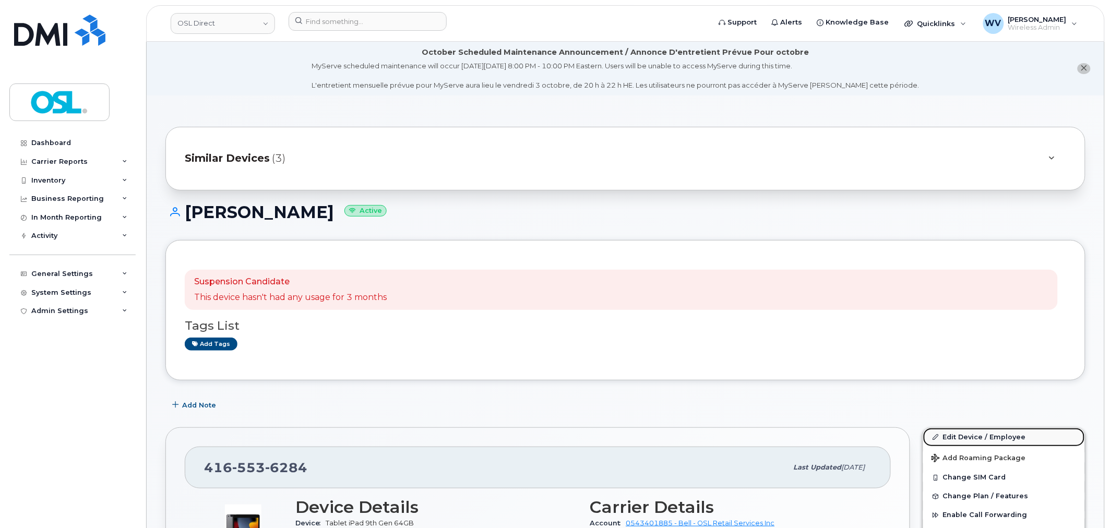
click at [1008, 433] on link "Edit Device / Employee" at bounding box center [1004, 437] width 162 height 19
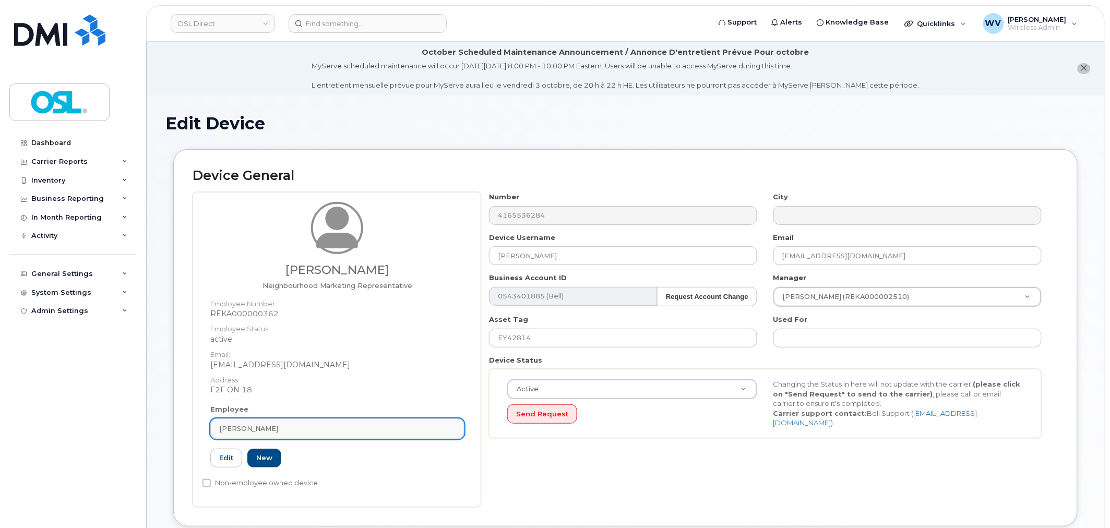
click at [346, 424] on div "[PERSON_NAME]" at bounding box center [337, 429] width 236 height 10
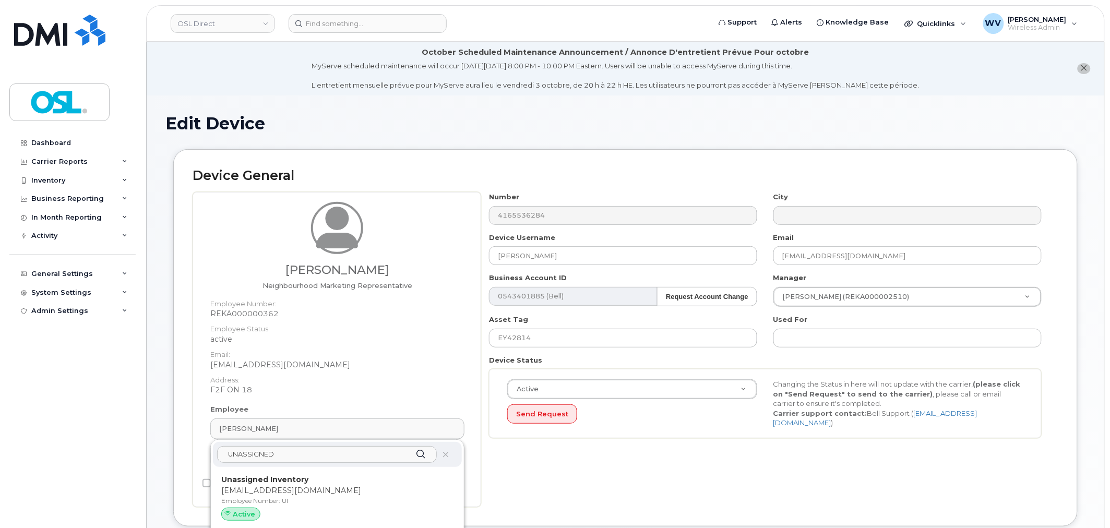
type input "UNASSIGNED"
click at [353, 503] on p "Employee Number: UI" at bounding box center [337, 500] width 232 height 9
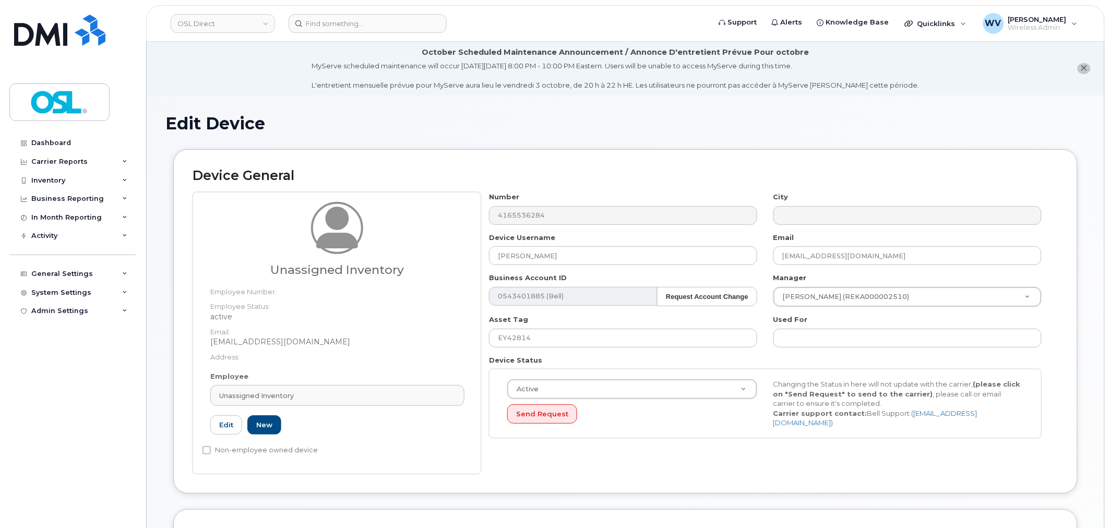
type input "UI"
type input "Unassigned Inventory"
type input "[EMAIL_ADDRESS][DOMAIN_NAME]"
type input "4724252"
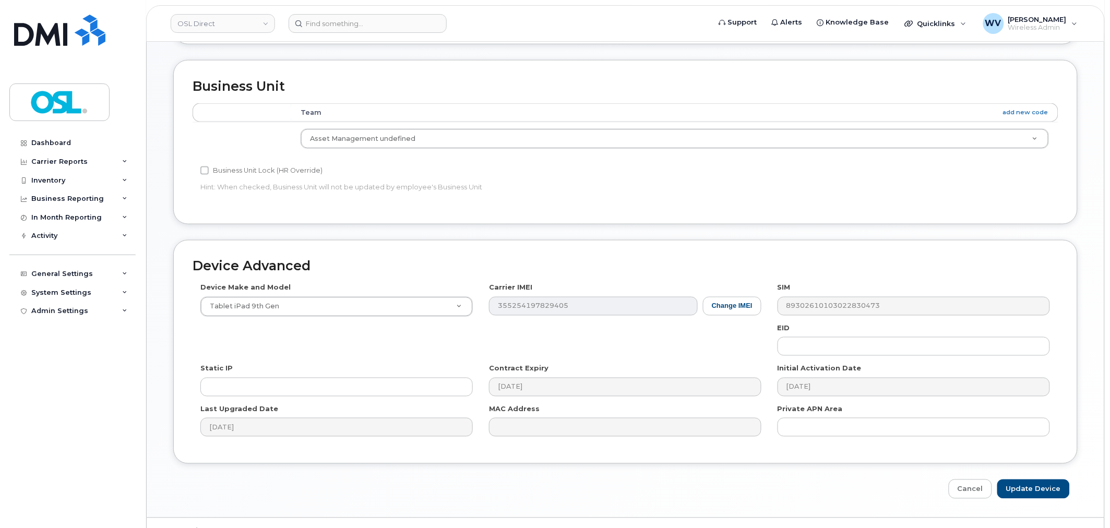
scroll to position [473, 0]
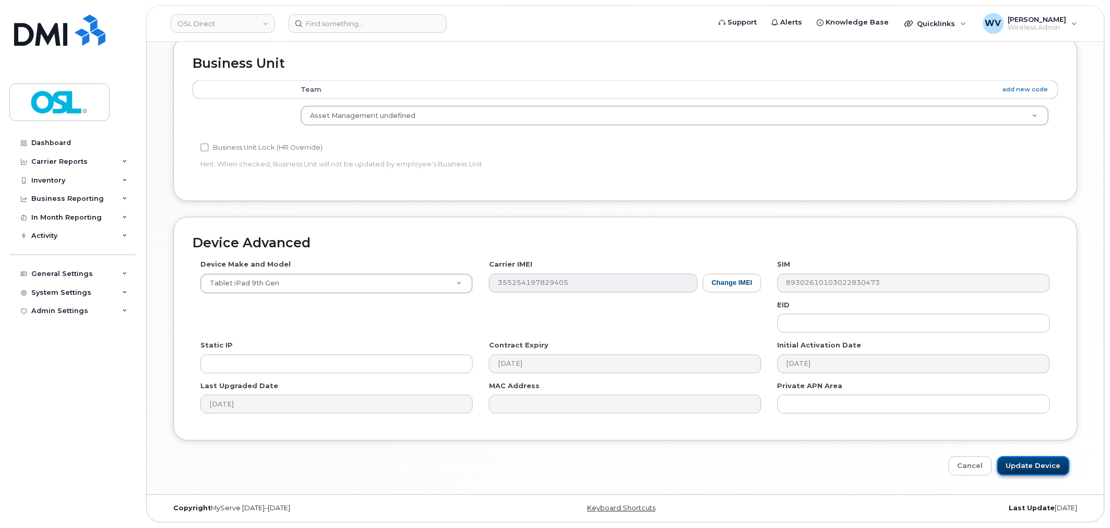
click at [1047, 467] on input "Update Device" at bounding box center [1033, 465] width 73 height 19
type input "Saving..."
